Goal: Task Accomplishment & Management: Use online tool/utility

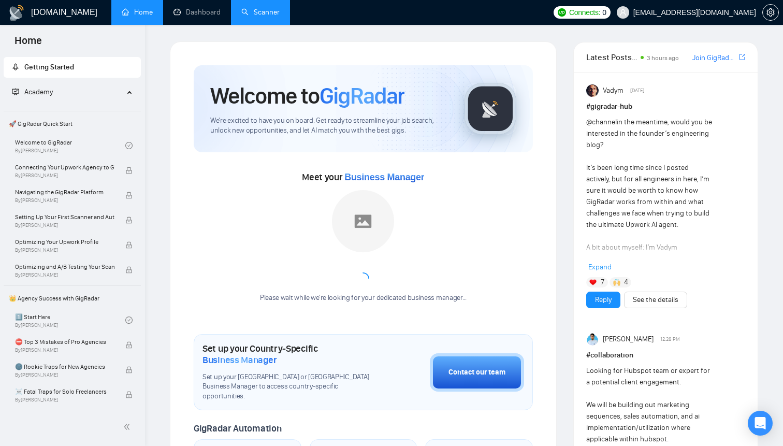
click at [247, 11] on link "Scanner" at bounding box center [260, 12] width 38 height 9
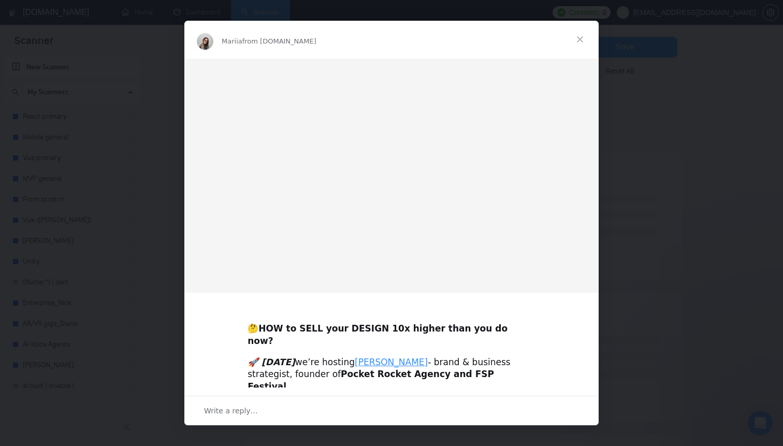
click at [584, 40] on span "Close" at bounding box center [580, 39] width 37 height 37
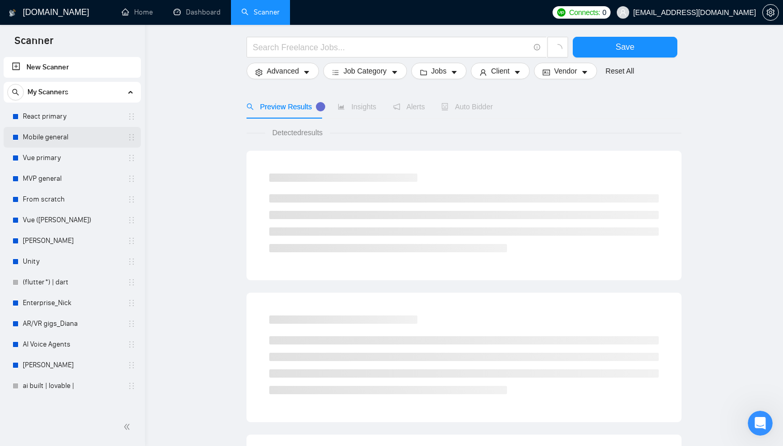
click at [55, 136] on link "Mobile general" at bounding box center [72, 137] width 98 height 21
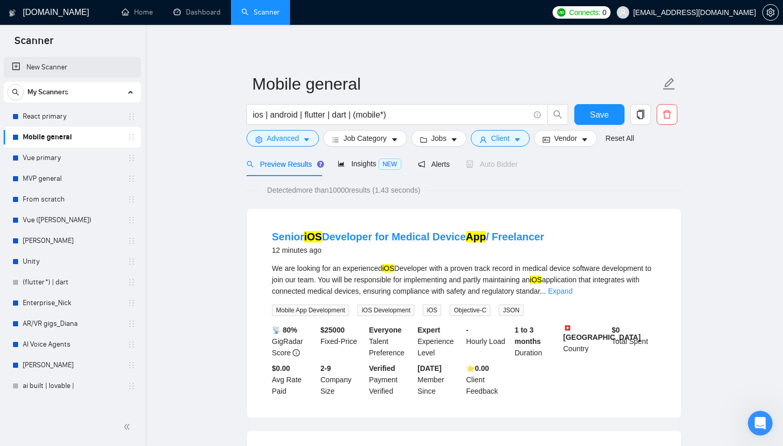
click at [49, 66] on link "New Scanner" at bounding box center [72, 67] width 121 height 21
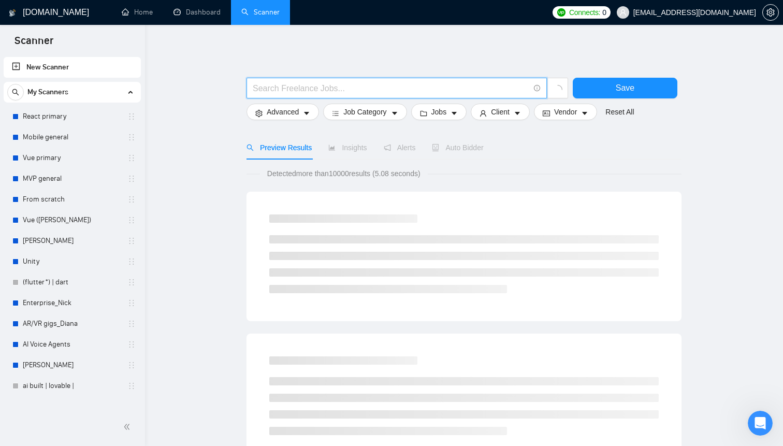
click at [311, 89] on input "text" at bounding box center [391, 88] width 277 height 13
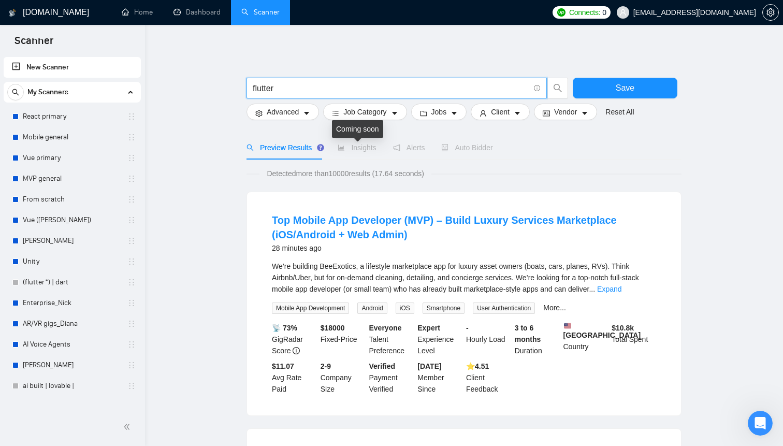
type input "flutter"
click at [365, 150] on span "Insights" at bounding box center [357, 148] width 38 height 8
click at [356, 148] on span "Insights" at bounding box center [357, 148] width 38 height 8
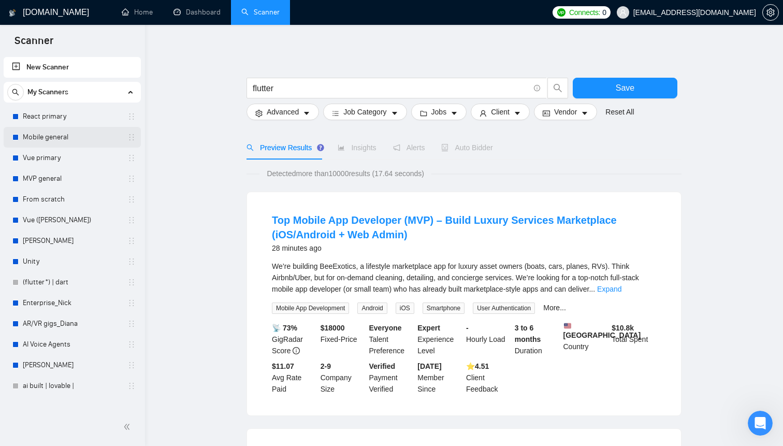
click at [54, 142] on link "Mobile general" at bounding box center [72, 137] width 98 height 21
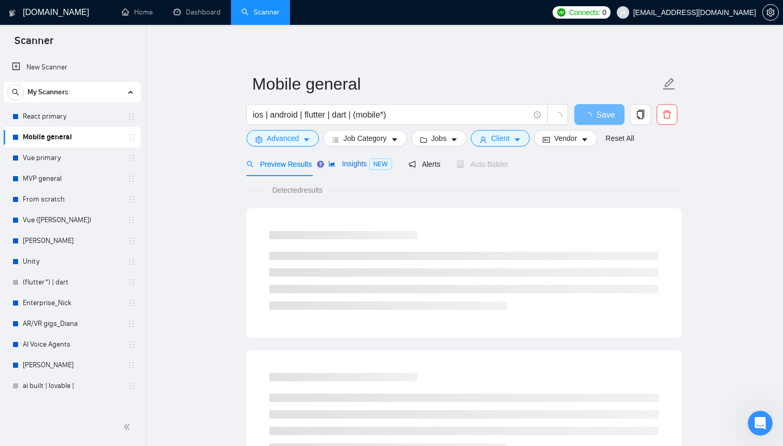
click at [353, 165] on span "Insights NEW" at bounding box center [360, 164] width 63 height 8
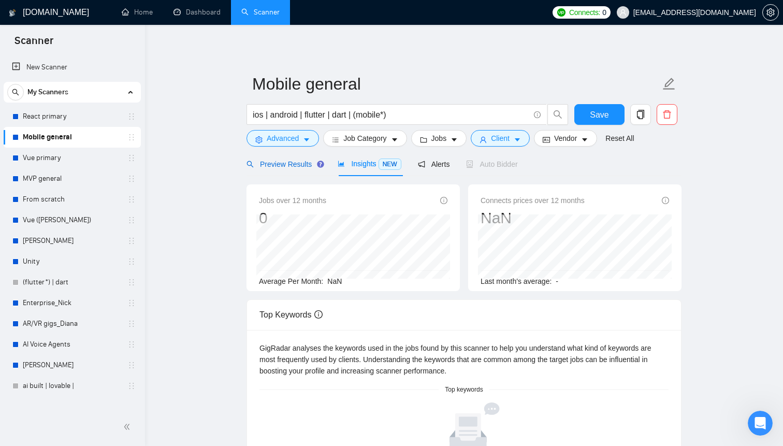
click at [292, 166] on span "Preview Results" at bounding box center [284, 164] width 75 height 8
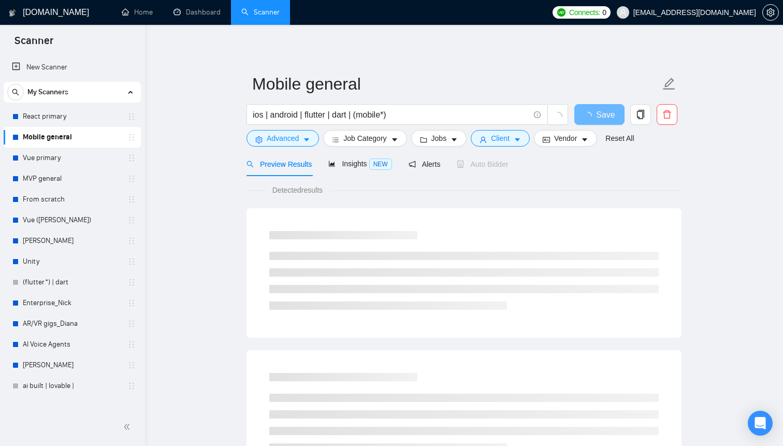
click at [53, 69] on link "New Scanner" at bounding box center [72, 67] width 121 height 21
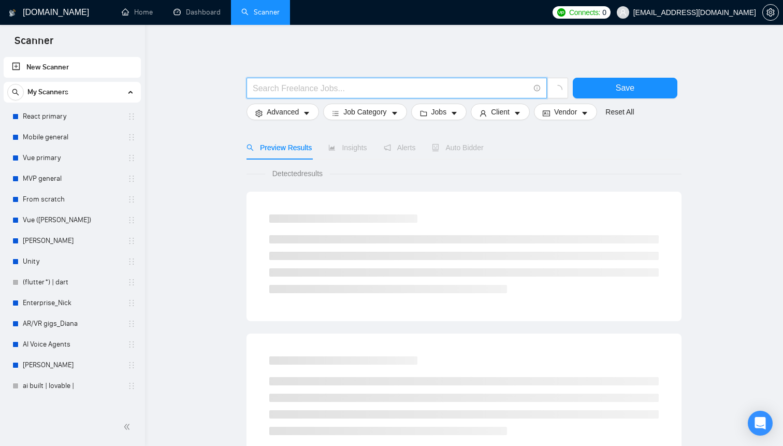
click at [315, 88] on input "text" at bounding box center [391, 88] width 277 height 13
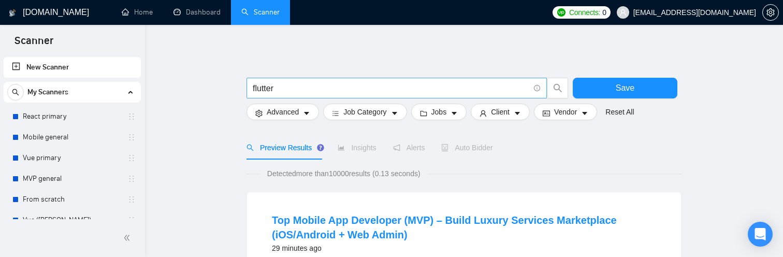
click at [283, 85] on input "flutter" at bounding box center [391, 88] width 277 height 13
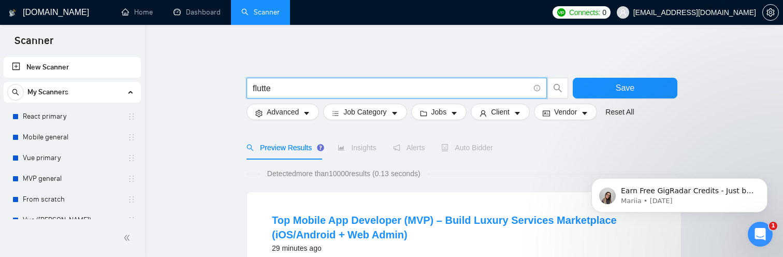
type input "flutter"
click at [624, 91] on span "Save" at bounding box center [625, 87] width 19 height 13
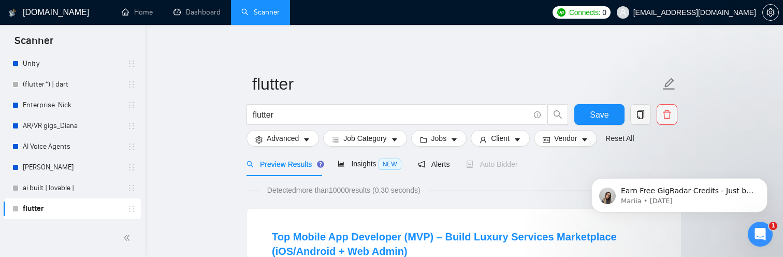
scroll to position [4, 0]
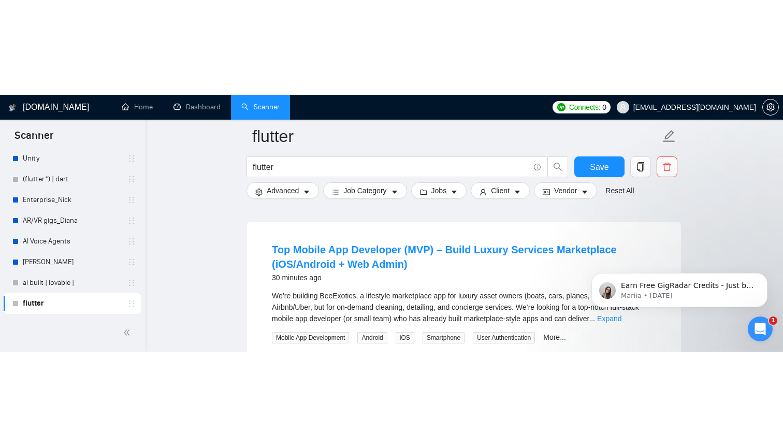
scroll to position [109, 0]
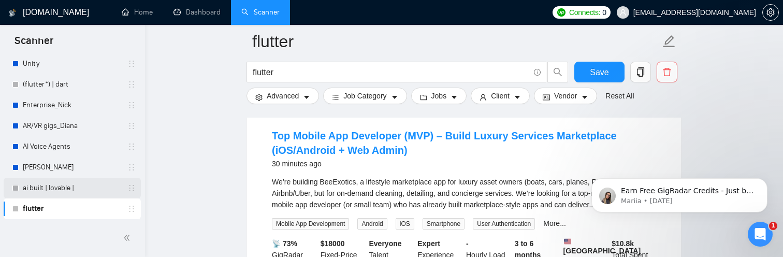
click at [80, 191] on link "ai built | lovable |" at bounding box center [72, 188] width 98 height 21
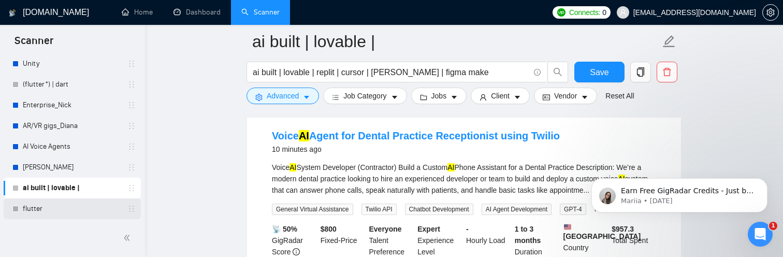
click at [65, 206] on link "flutter" at bounding box center [72, 208] width 98 height 21
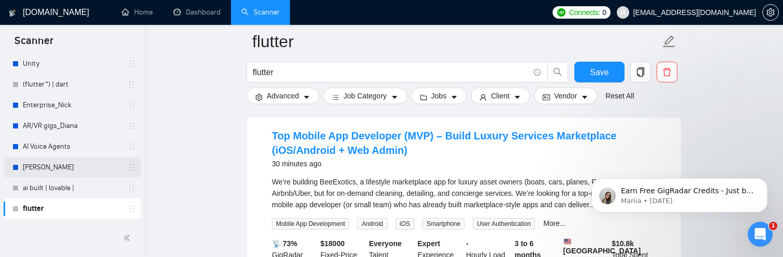
click at [46, 172] on link "[PERSON_NAME]" at bounding box center [72, 167] width 98 height 21
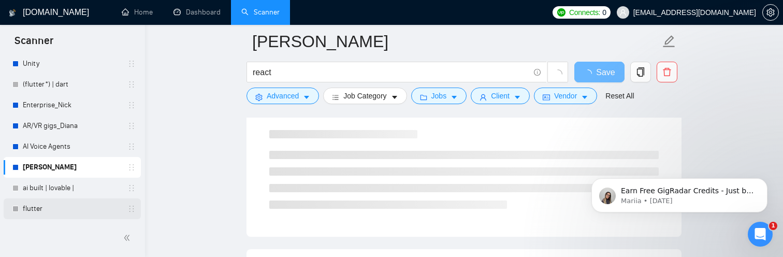
click at [45, 206] on link "flutter" at bounding box center [72, 208] width 98 height 21
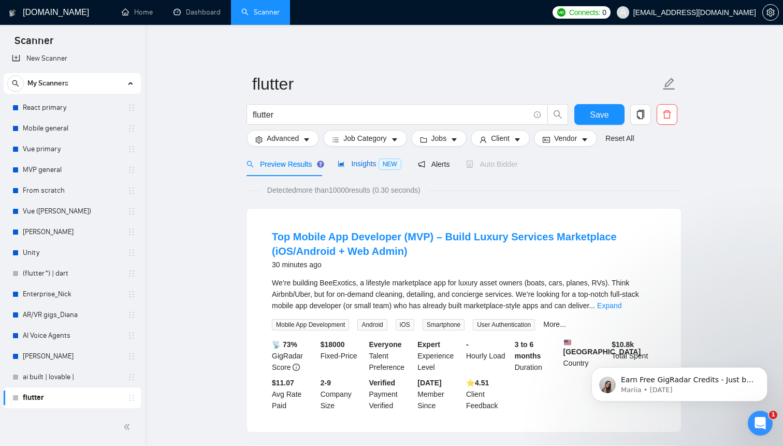
click at [369, 169] on div "Insights NEW" at bounding box center [369, 164] width 63 height 12
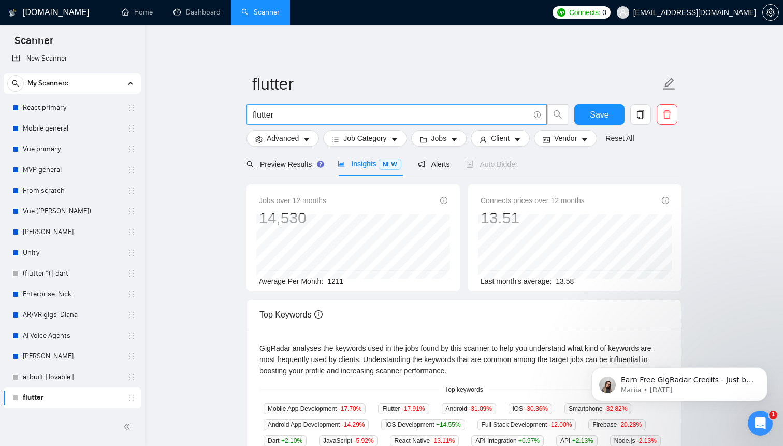
click at [266, 115] on input "flutter" at bounding box center [391, 114] width 277 height 13
type input "K"
type input "kotlin"
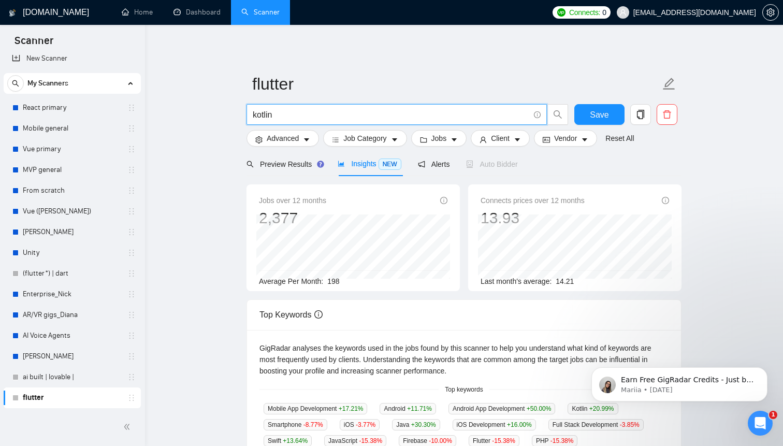
click at [212, 252] on main "flutter kotlin Save Advanced Job Category Jobs Client Vendor Reset All Preview …" at bounding box center [464, 388] width 605 height 695
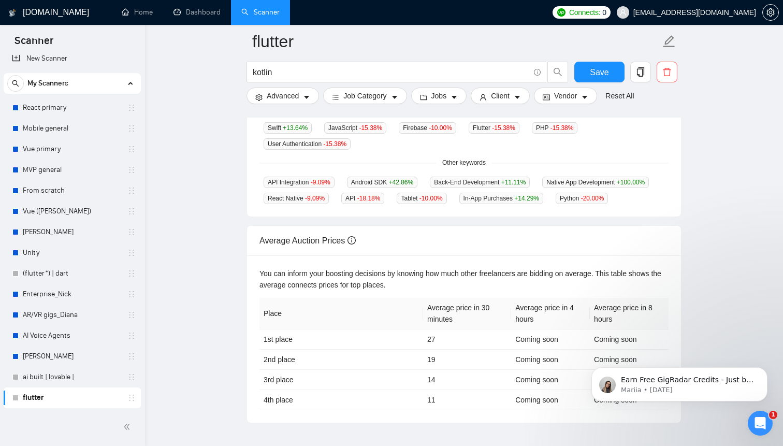
scroll to position [392, 0]
